Goal: Download file/media

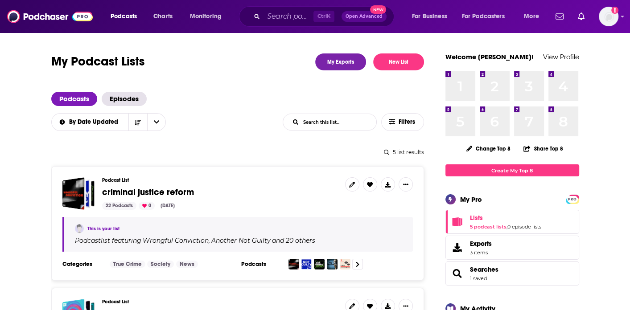
click at [118, 193] on span "criminal justice reform" at bounding box center [148, 192] width 92 height 11
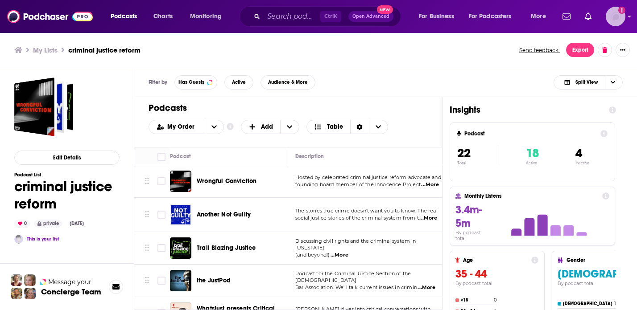
click at [617, 16] on img "Logged in as juliahaav" at bounding box center [616, 17] width 20 height 20
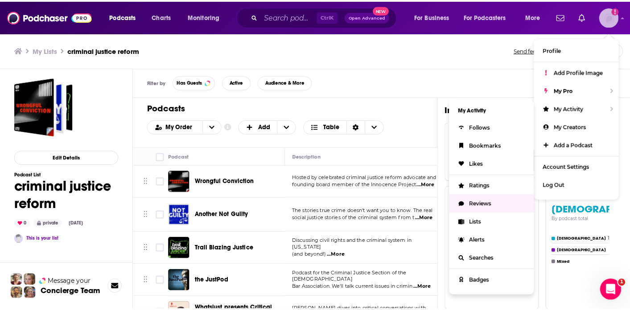
scroll to position [89, 0]
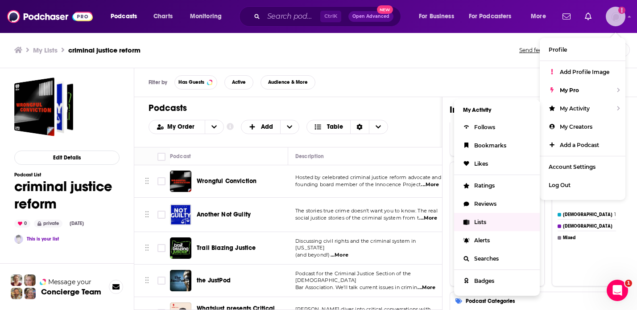
click at [479, 223] on span "Lists" at bounding box center [480, 222] width 12 height 7
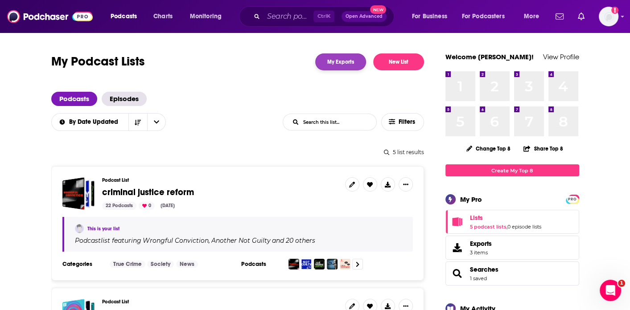
click at [340, 65] on link "My Exports" at bounding box center [340, 62] width 51 height 17
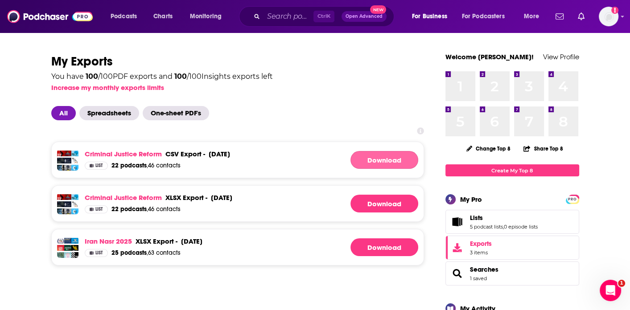
click at [383, 158] on link "Download" at bounding box center [384, 160] width 68 height 18
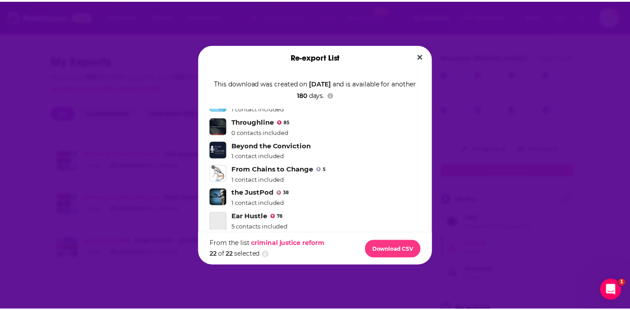
scroll to position [89, 0]
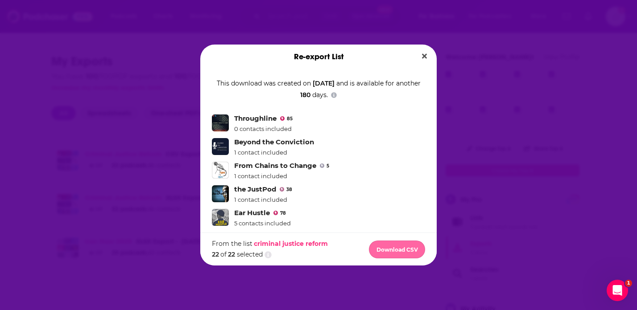
click at [387, 245] on button "Download CSV" at bounding box center [397, 250] width 56 height 18
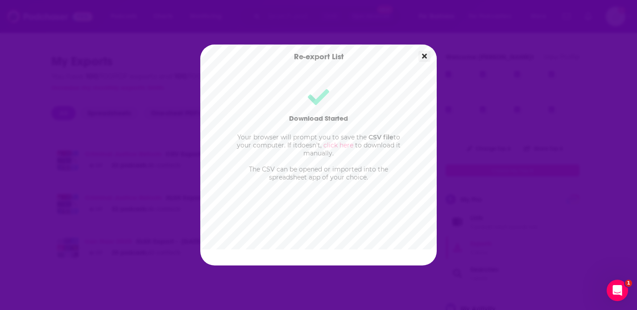
click at [425, 54] on icon "Close" at bounding box center [424, 56] width 5 height 7
